Goal: Task Accomplishment & Management: Use online tool/utility

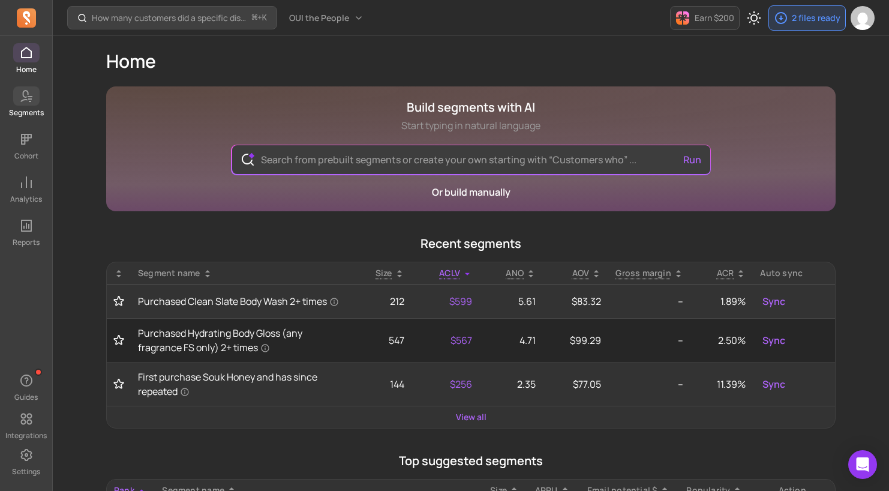
click at [22, 101] on icon at bounding box center [26, 96] width 14 height 14
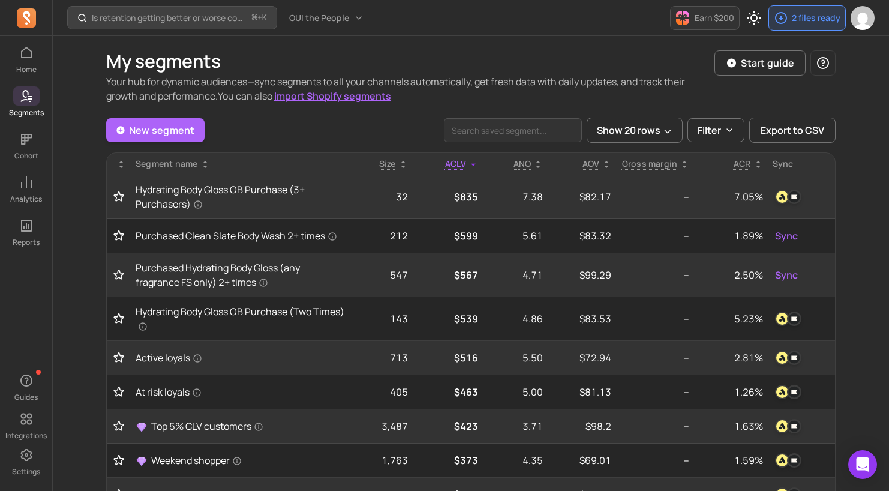
click at [149, 129] on link "New segment" at bounding box center [155, 130] width 98 height 24
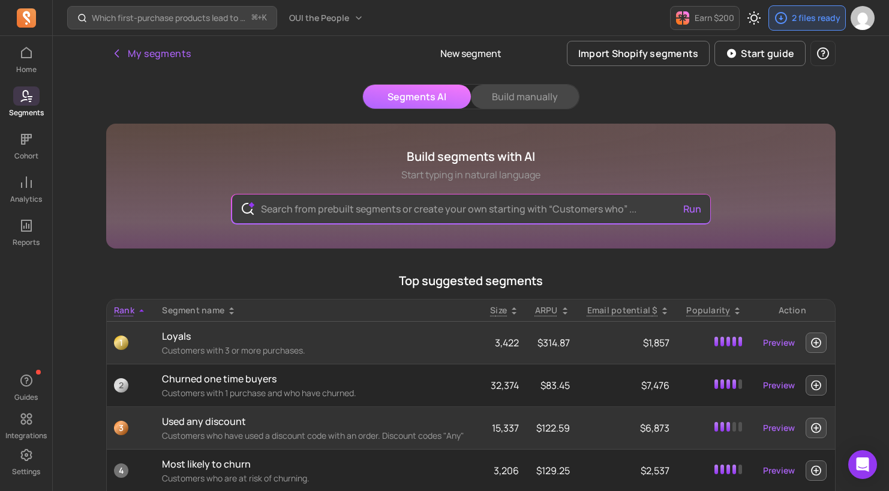
click at [541, 99] on button "Build manually" at bounding box center [525, 97] width 108 height 24
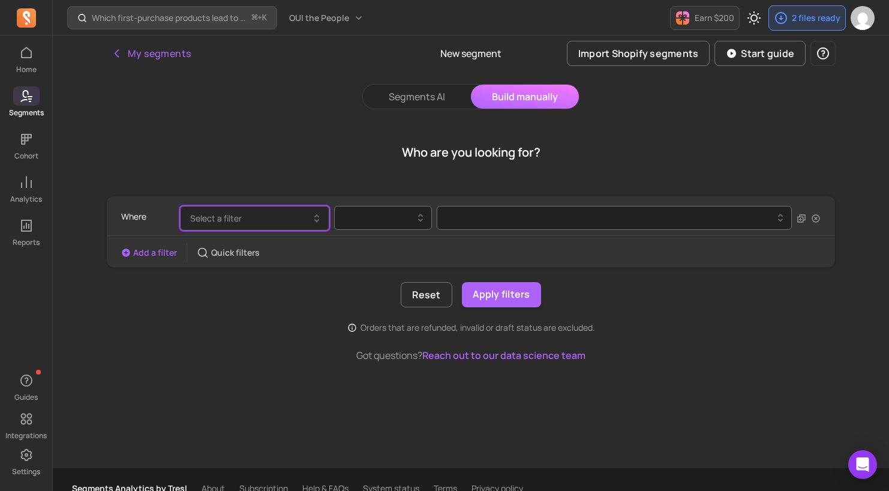
click at [276, 229] on button "Select a filter" at bounding box center [254, 218] width 149 height 25
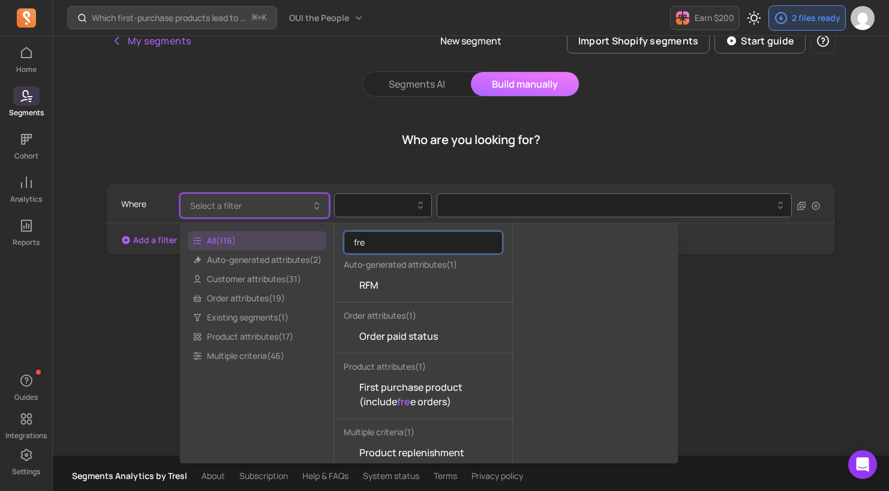
scroll to position [18, 0]
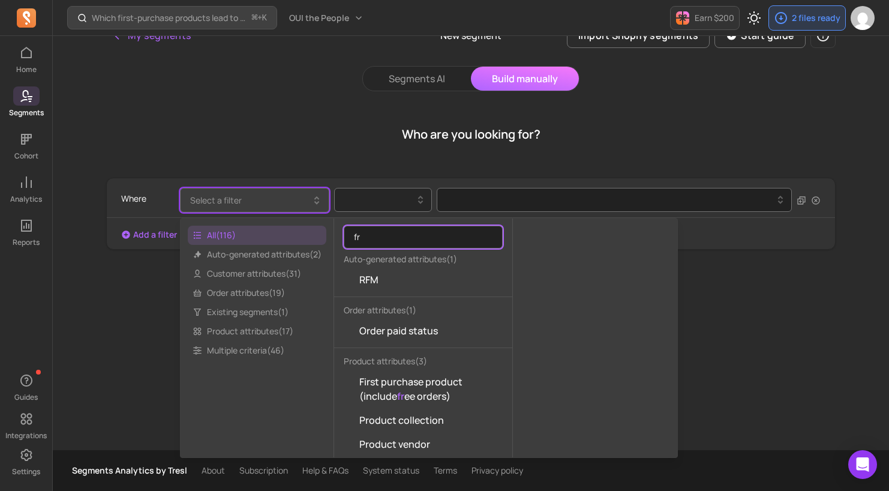
type input "f"
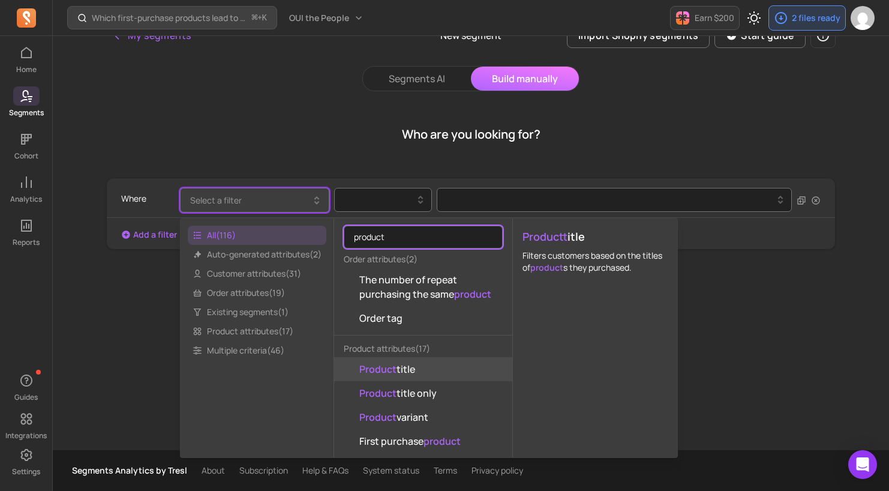
type input "product"
click at [392, 375] on mark "Product" at bounding box center [377, 368] width 37 height 13
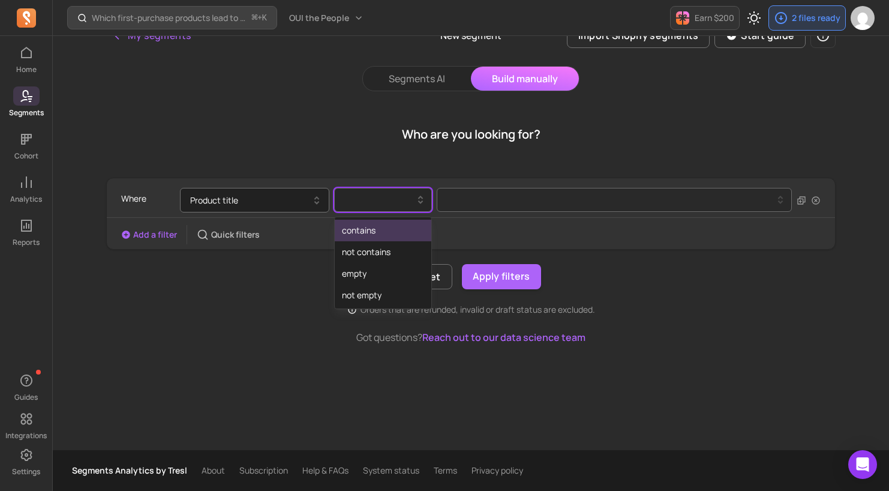
drag, startPoint x: 412, startPoint y: 198, endPoint x: 414, endPoint y: 205, distance: 7.6
click at [412, 199] on div at bounding box center [378, 200] width 73 height 14
click at [410, 226] on div "contains" at bounding box center [383, 231] width 97 height 22
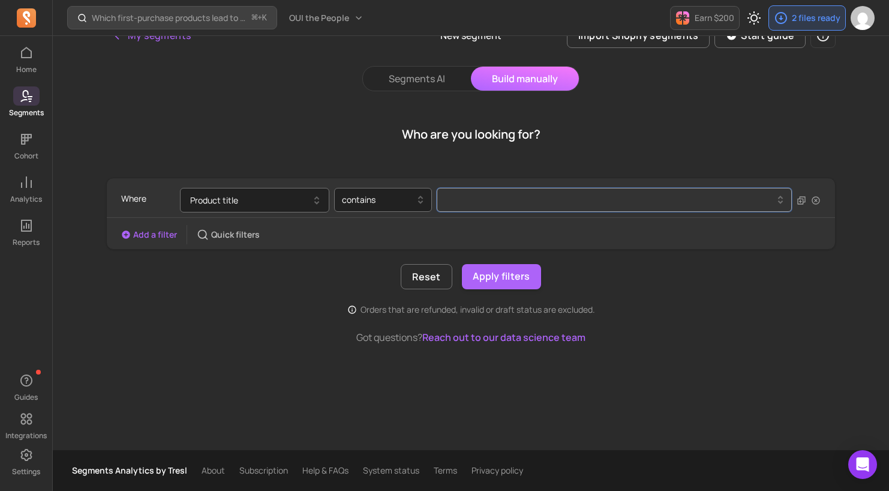
click at [534, 199] on div at bounding box center [610, 199] width 326 height 5
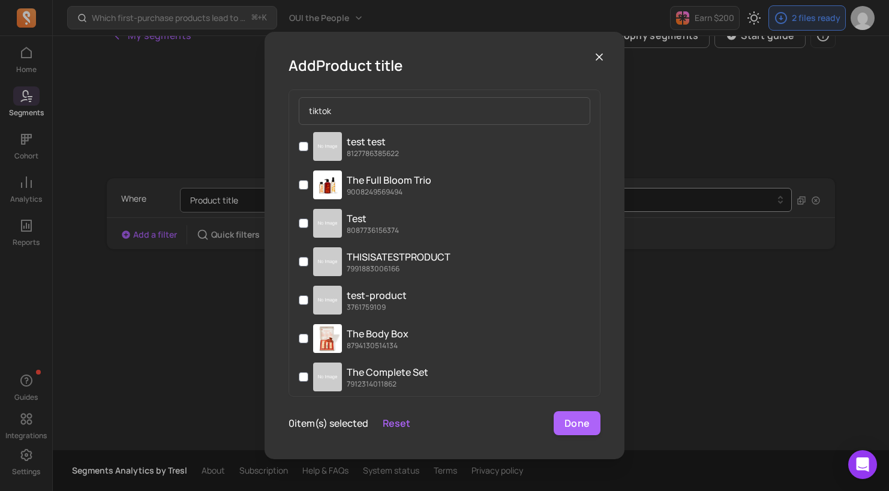
type input "tiktok"
click at [598, 58] on icon "button" at bounding box center [599, 57] width 6 height 6
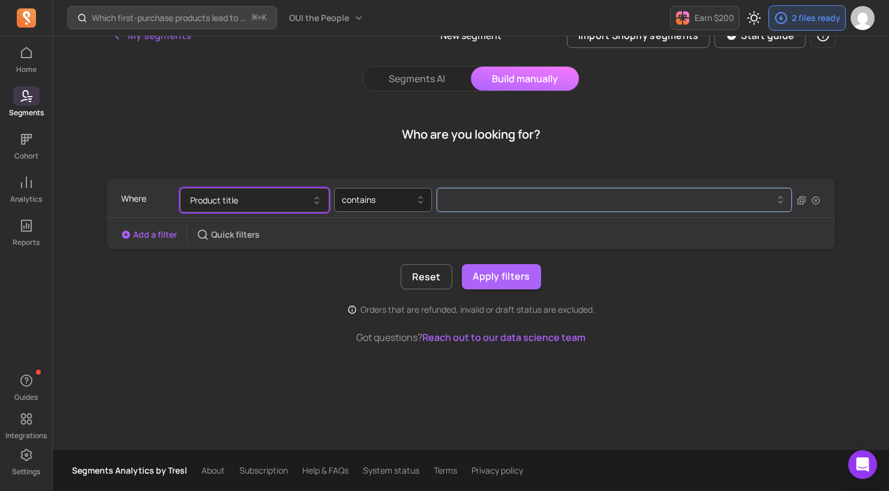
click at [288, 200] on button "Product title" at bounding box center [254, 200] width 149 height 25
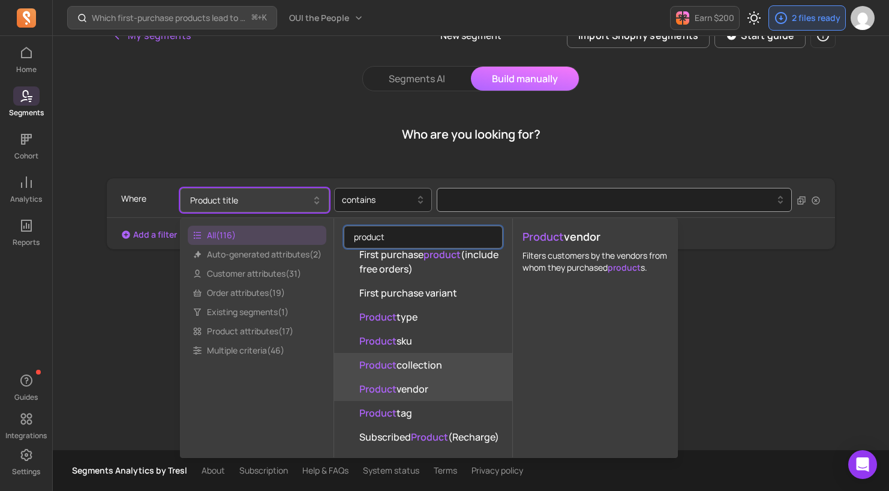
scroll to position [299, 0]
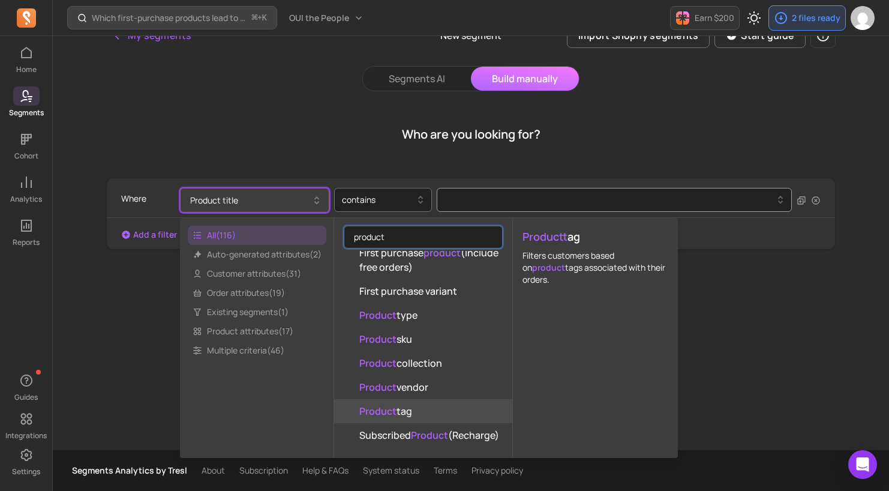
click at [424, 408] on button "Product tag" at bounding box center [423, 411] width 178 height 24
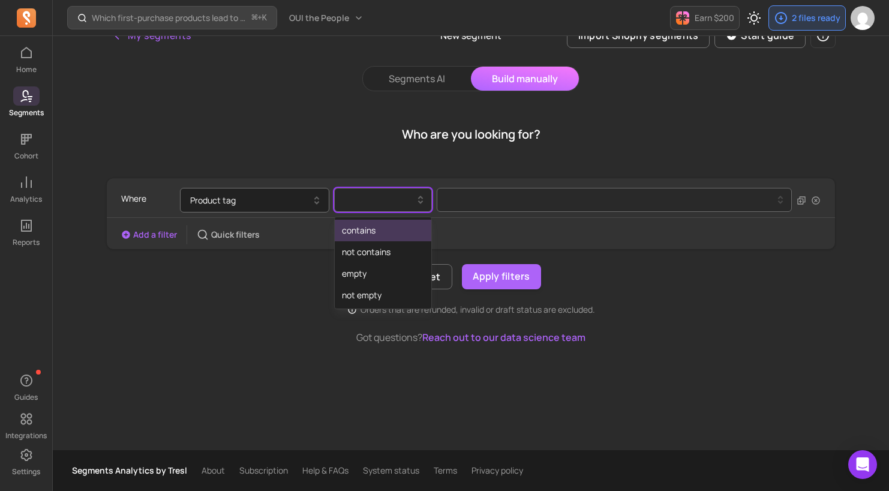
click at [377, 207] on div at bounding box center [378, 199] width 85 height 19
click at [382, 229] on div "contains" at bounding box center [383, 231] width 97 height 22
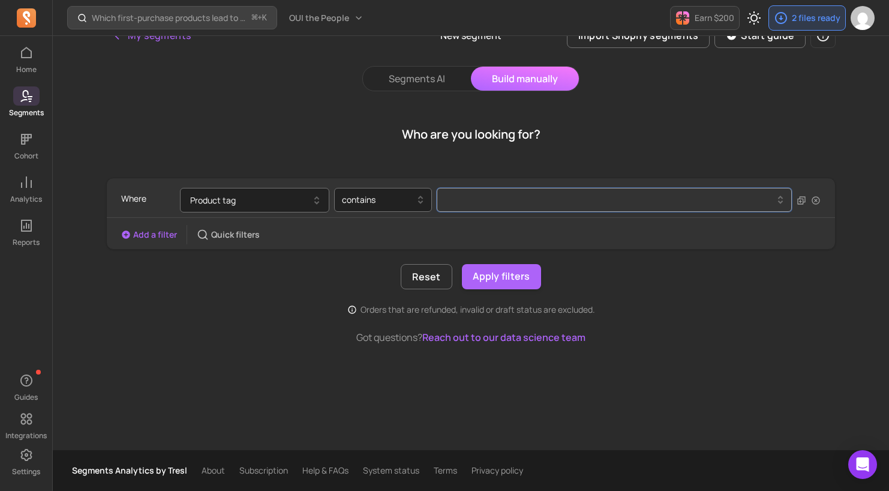
click at [501, 208] on button at bounding box center [614, 200] width 355 height 24
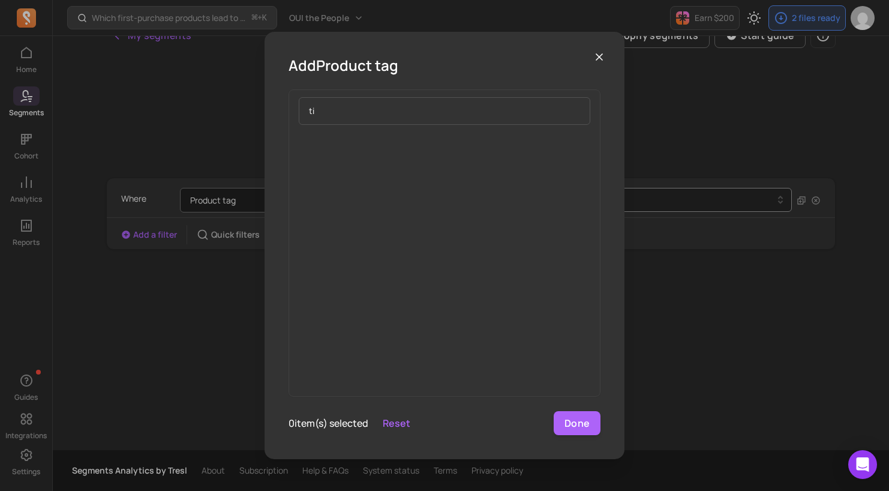
type input "t"
type input "free"
click at [599, 56] on icon "button" at bounding box center [599, 57] width 6 height 6
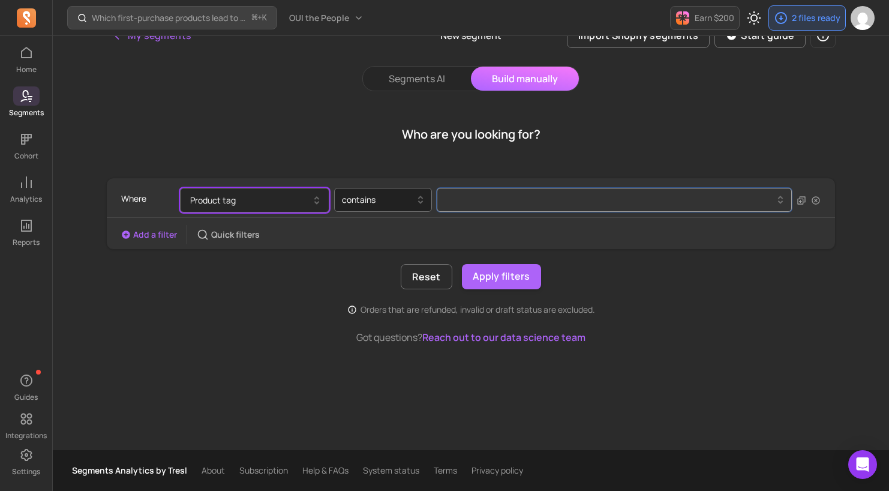
click at [283, 199] on button "Product tag" at bounding box center [254, 200] width 149 height 25
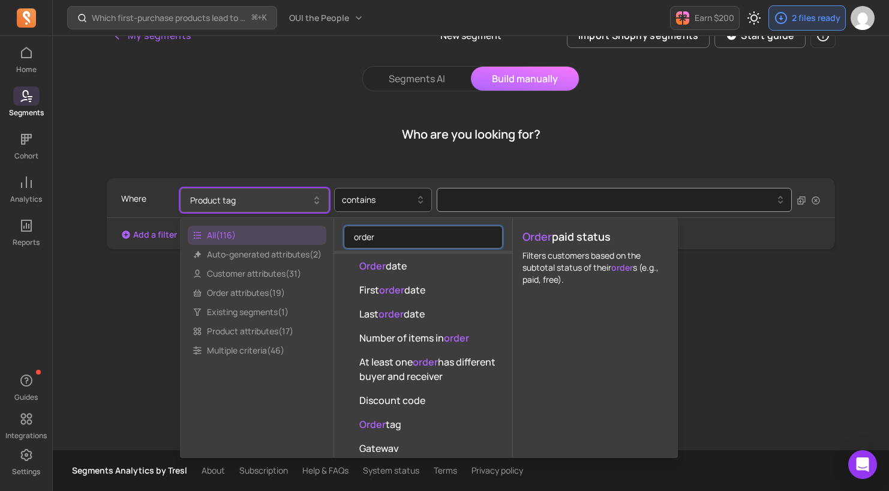
scroll to position [266, 0]
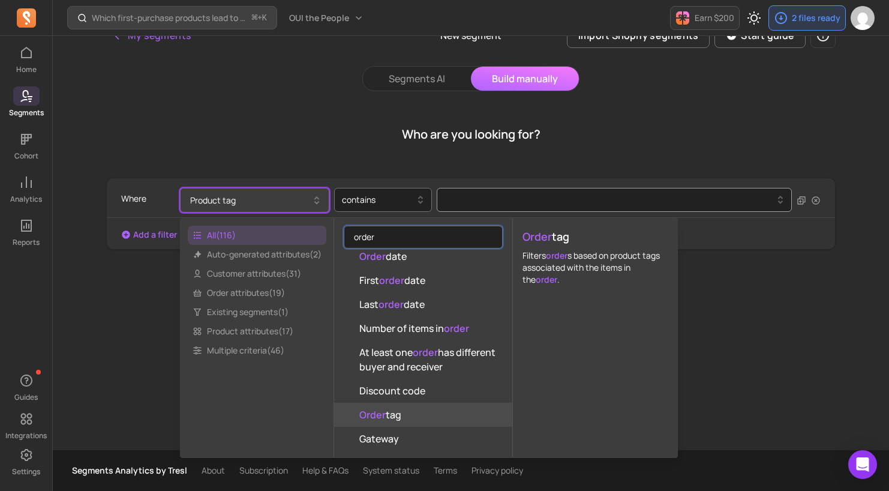
type input "order"
click at [422, 410] on button "Order tag" at bounding box center [423, 415] width 178 height 24
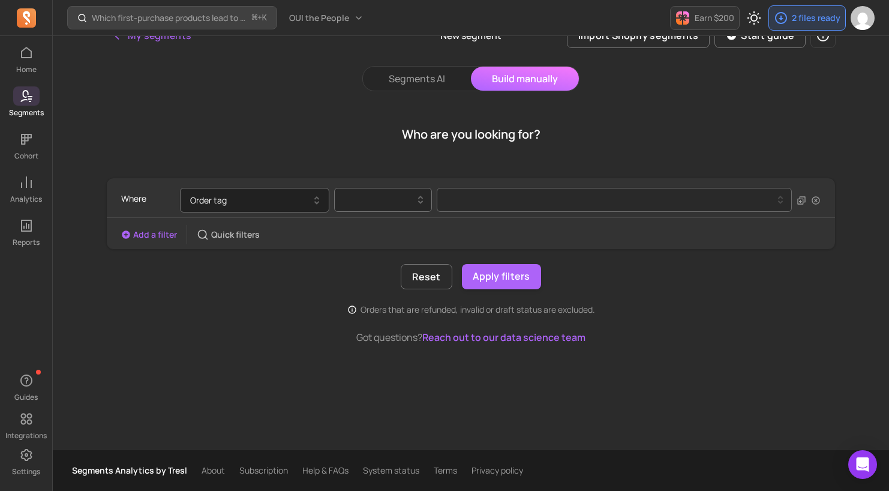
click at [375, 206] on div at bounding box center [378, 200] width 73 height 14
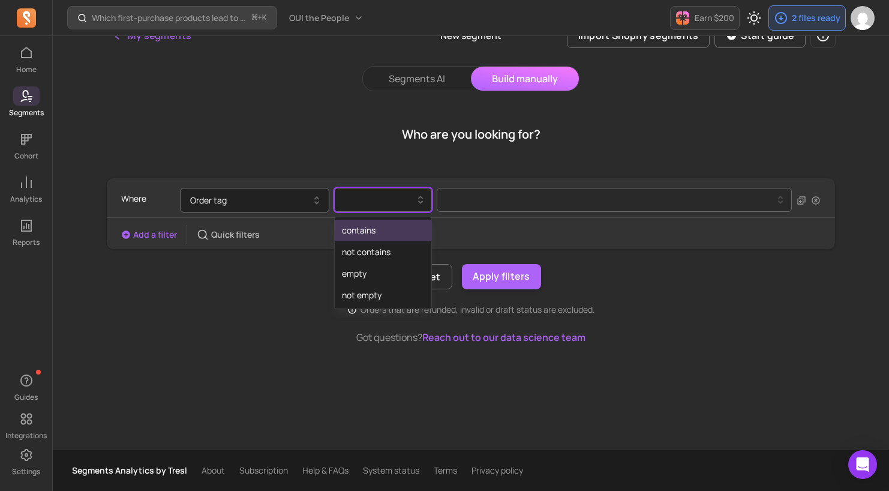
click at [382, 226] on div "contains" at bounding box center [383, 231] width 97 height 22
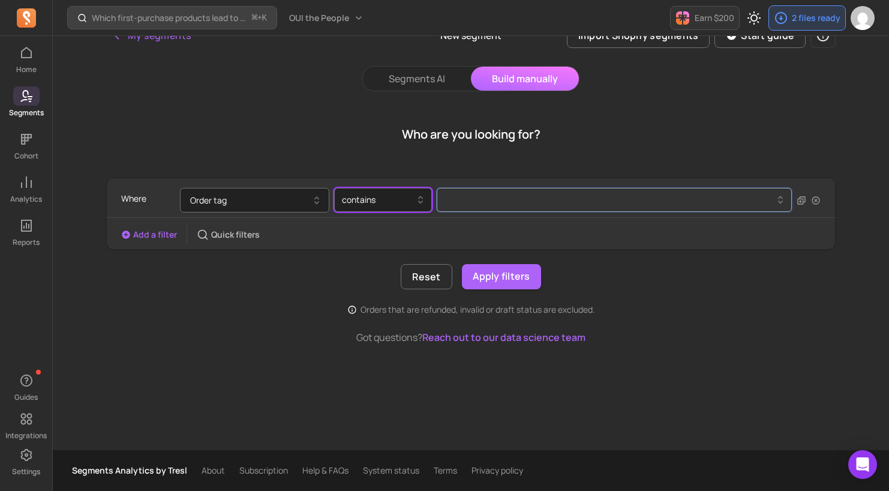
click at [520, 199] on div at bounding box center [610, 199] width 326 height 5
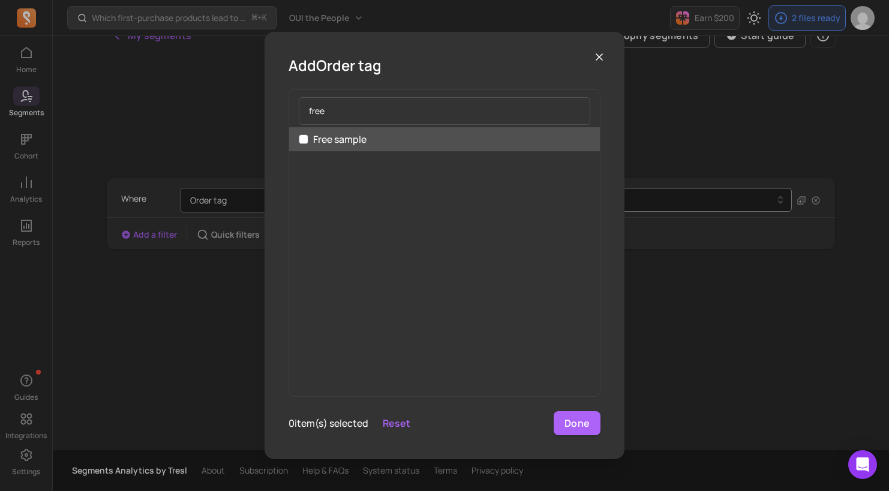
click at [349, 137] on p "Free sample" at bounding box center [339, 139] width 53 height 14
click at [308, 137] on input "Free sample" at bounding box center [304, 139] width 10 height 10
checkbox input "true"
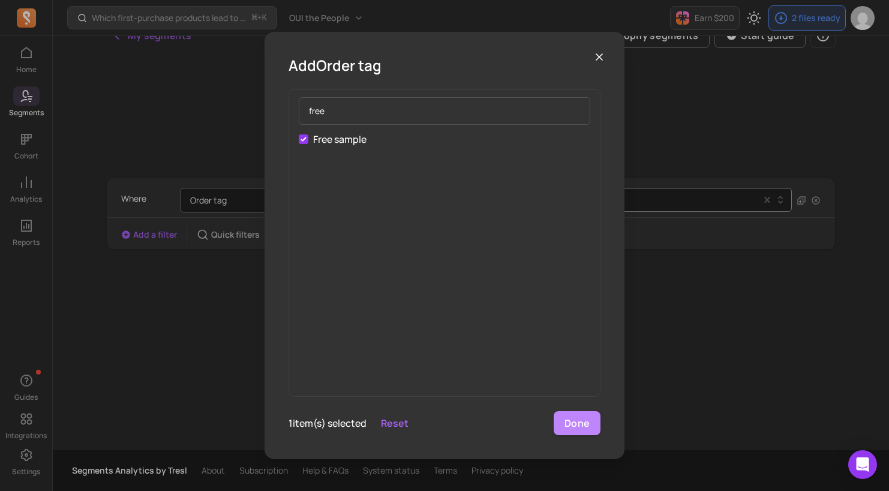
click at [564, 422] on button "Done" at bounding box center [577, 423] width 47 height 24
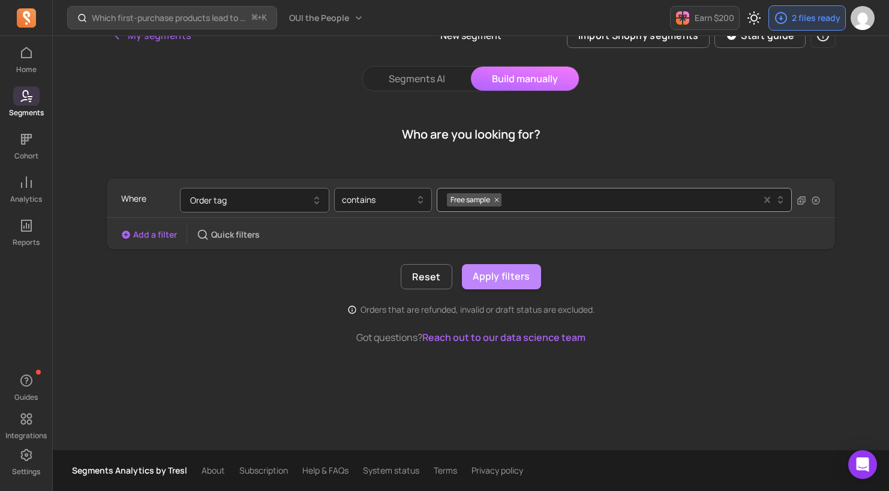
click at [505, 281] on button "Apply filters" at bounding box center [501, 276] width 79 height 25
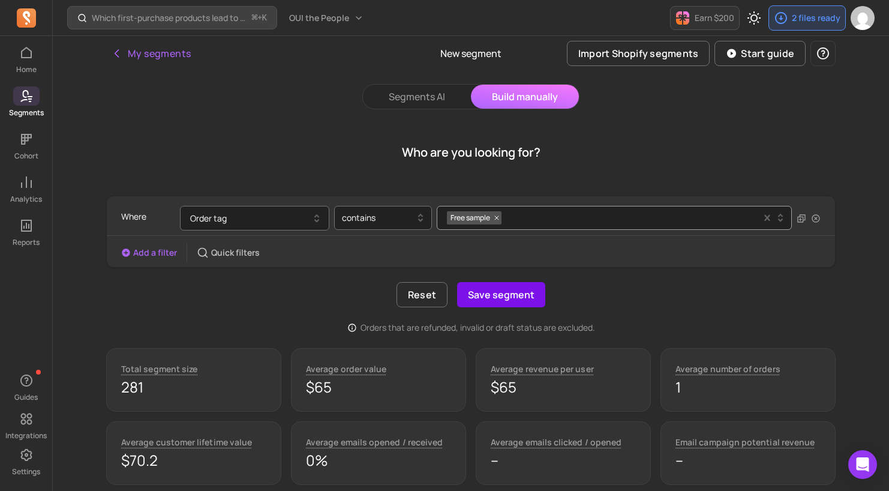
click at [508, 295] on button "Save segment" at bounding box center [501, 294] width 88 height 25
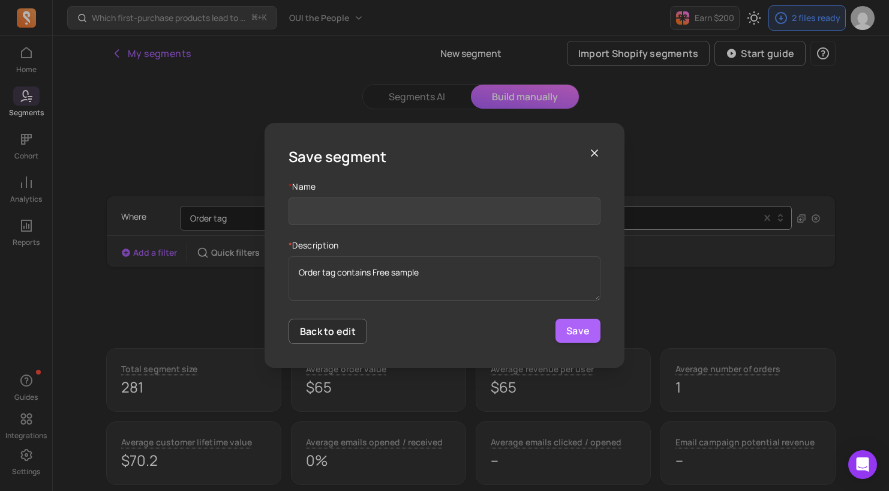
click at [427, 213] on input "Name" at bounding box center [445, 211] width 312 height 28
type input "f"
type input "Free sample order customers"
click at [584, 329] on button "Save" at bounding box center [578, 331] width 45 height 24
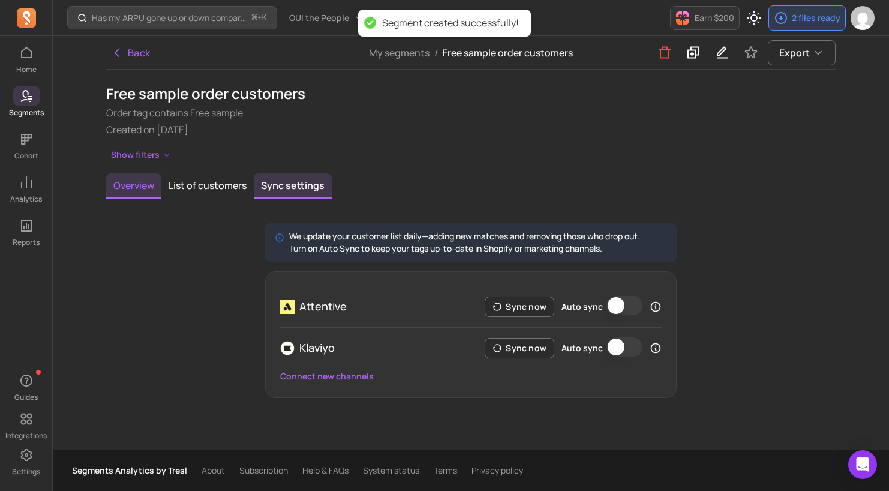
click at [124, 190] on button "Overview" at bounding box center [133, 185] width 55 height 25
